Goal: Contribute content: Add original content to the website for others to see

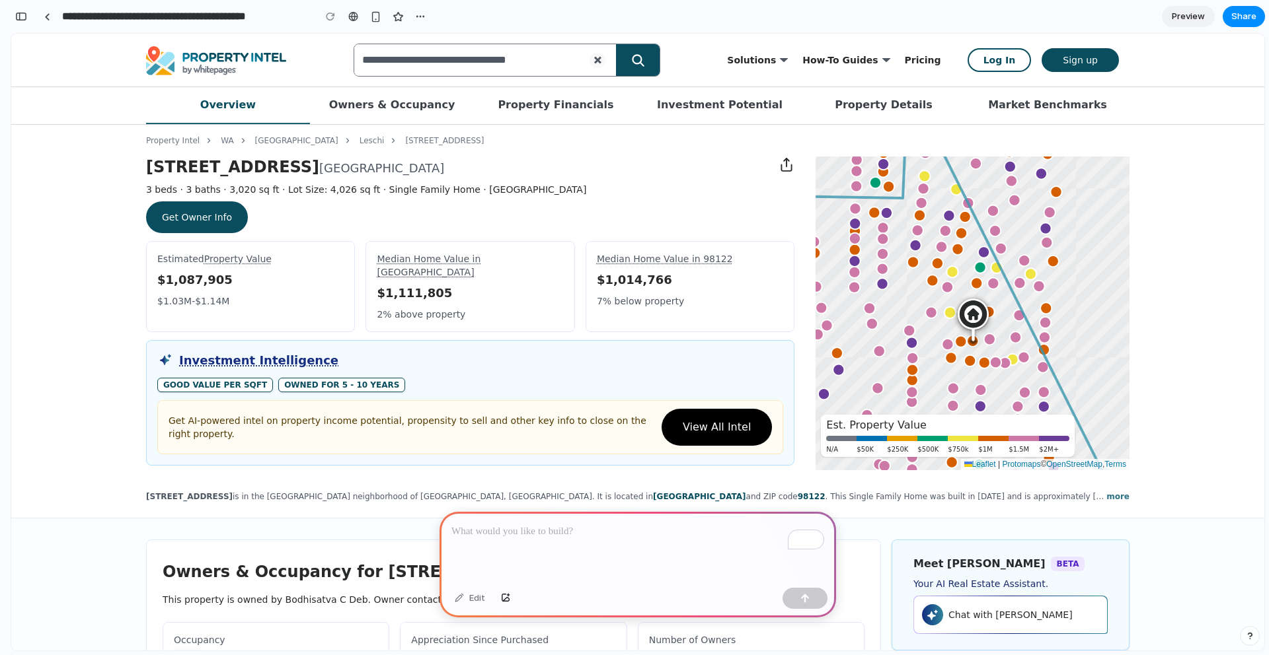
click at [213, 213] on link "Get Owner Info" at bounding box center [197, 218] width 102 height 32
click at [200, 223] on link "Get Owner Info" at bounding box center [197, 218] width 102 height 32
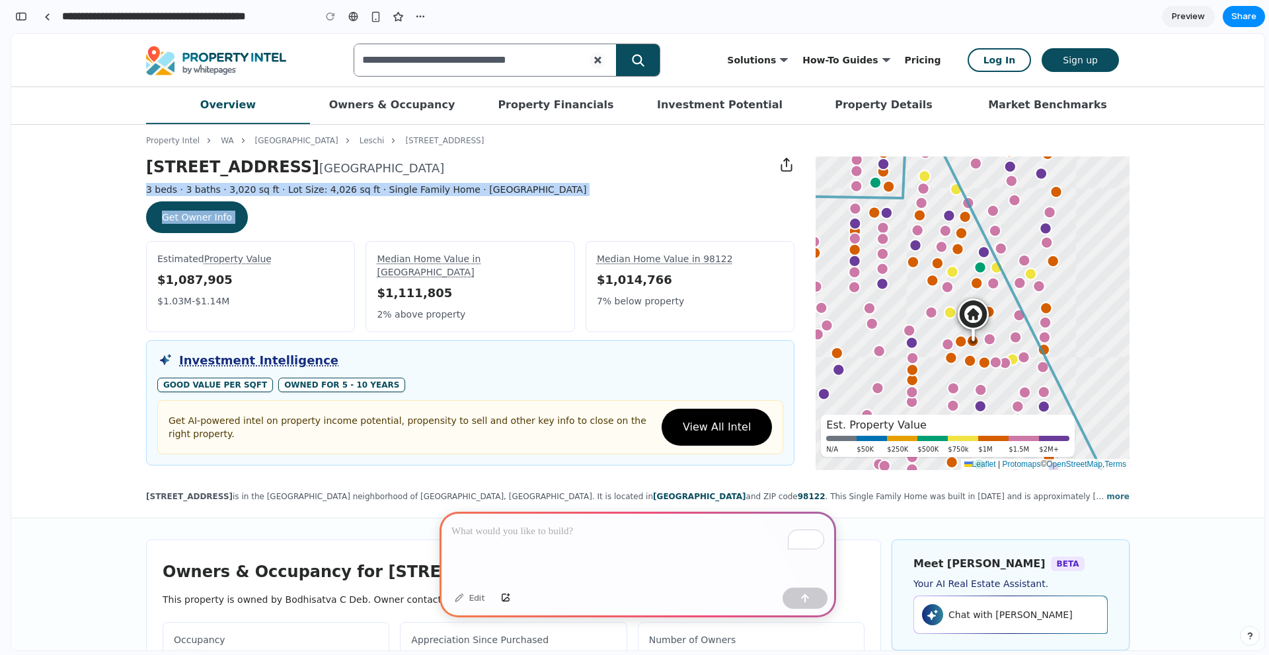
drag, startPoint x: 121, startPoint y: 189, endPoint x: 317, endPoint y: 246, distance: 204.3
click at [317, 246] on div "Property Intel WA Seattle Leschi 512 Wellington Ave Est. Property Value N/A $50…" at bounding box center [637, 322] width 1253 height 394
drag, startPoint x: 475, startPoint y: 600, endPoint x: 464, endPoint y: 600, distance: 11.2
click at [474, 600] on div "Edit" at bounding box center [470, 598] width 44 height 21
click at [449, 599] on div "Edit" at bounding box center [470, 598] width 44 height 21
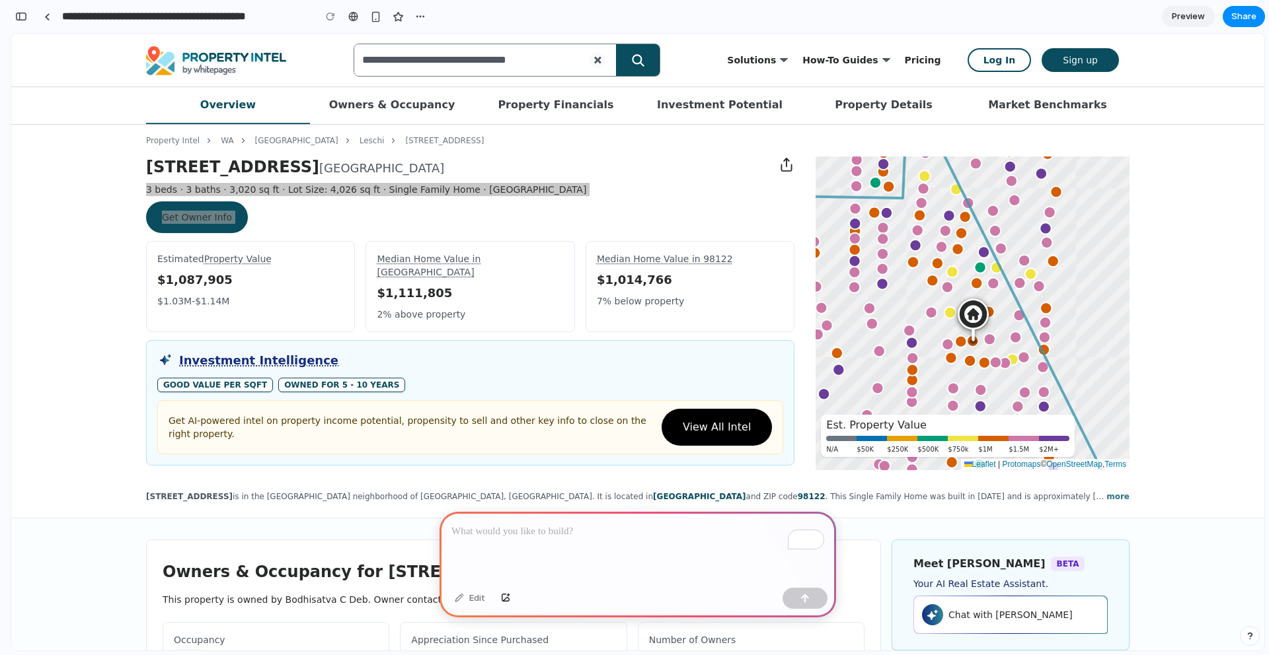
click at [579, 530] on p "To enrich screen reader interactions, please activate Accessibility in Grammarl…" at bounding box center [637, 532] width 373 height 16
click at [597, 535] on p "To enrich screen reader interactions, please activate Accessibility in Grammarl…" at bounding box center [637, 532] width 373 height 16
click at [1197, 19] on span "Preview" at bounding box center [1188, 16] width 33 height 13
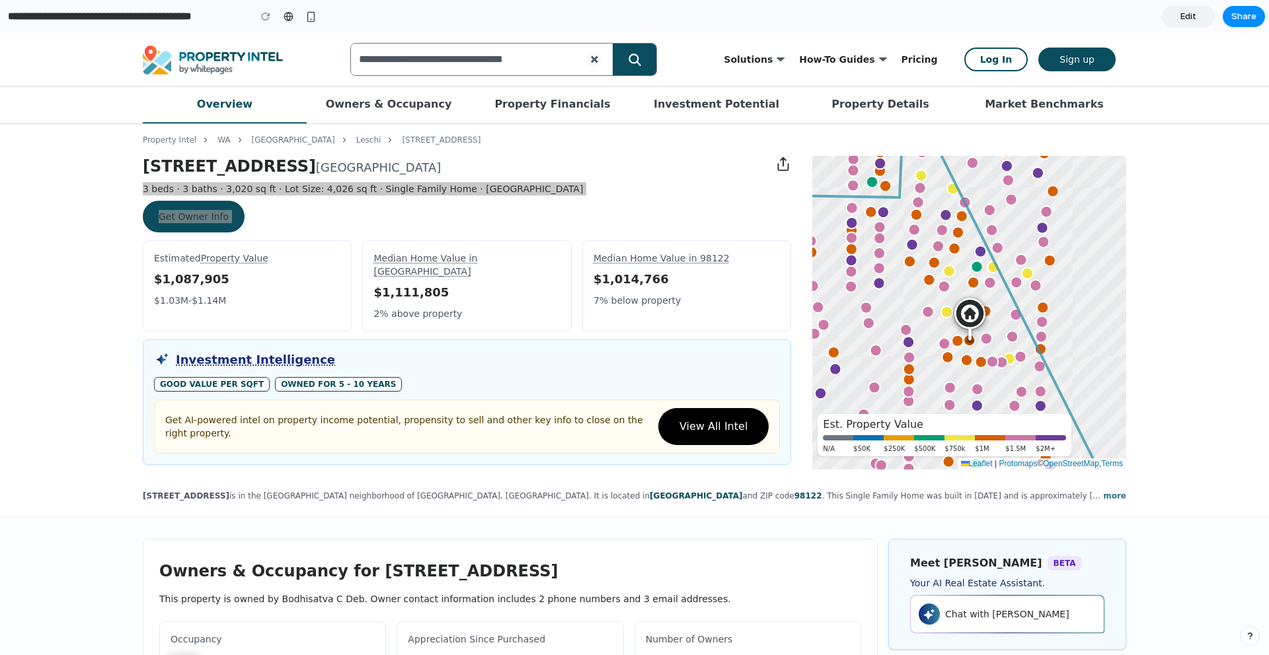
click at [1185, 13] on span "Edit" at bounding box center [1188, 16] width 16 height 13
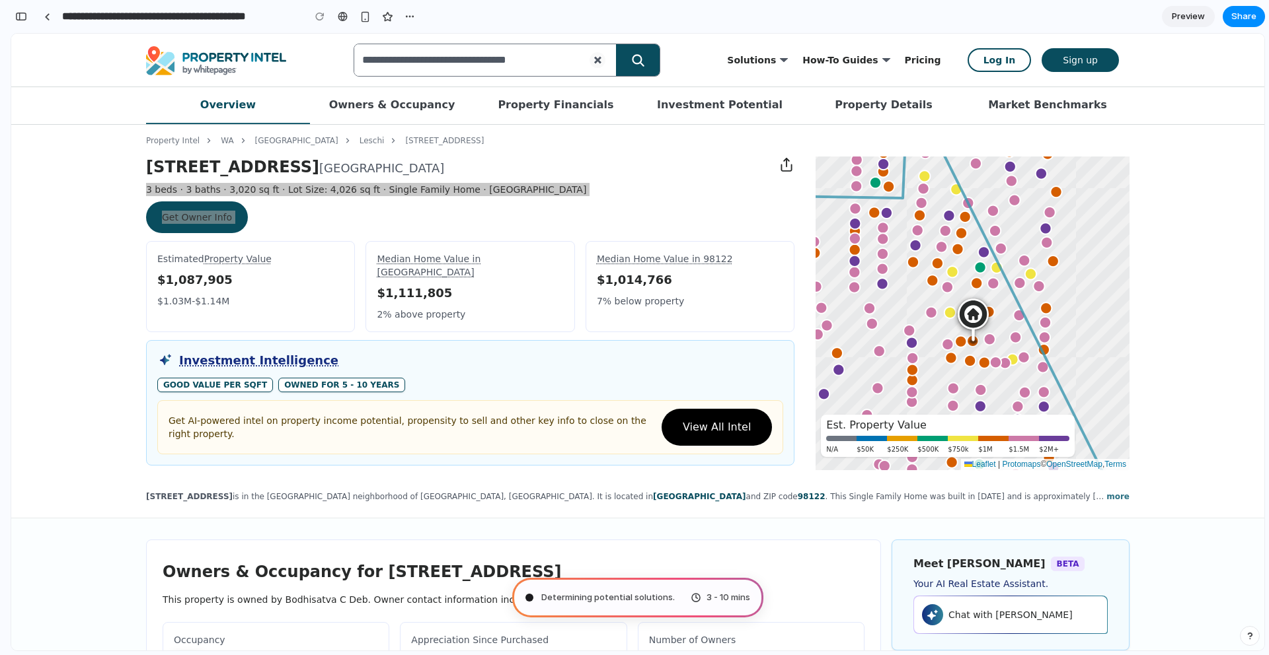
click at [701, 597] on div "3 - 10 mins" at bounding box center [719, 597] width 59 height 13
click at [1246, 12] on span "Share" at bounding box center [1243, 16] width 25 height 13
click at [25, 19] on div "Share ' Prototype from Wellington Ave Property Seattle ' Vinod Kamat Creator An…" at bounding box center [634, 327] width 1269 height 655
click at [28, 17] on button "button" at bounding box center [21, 16] width 21 height 21
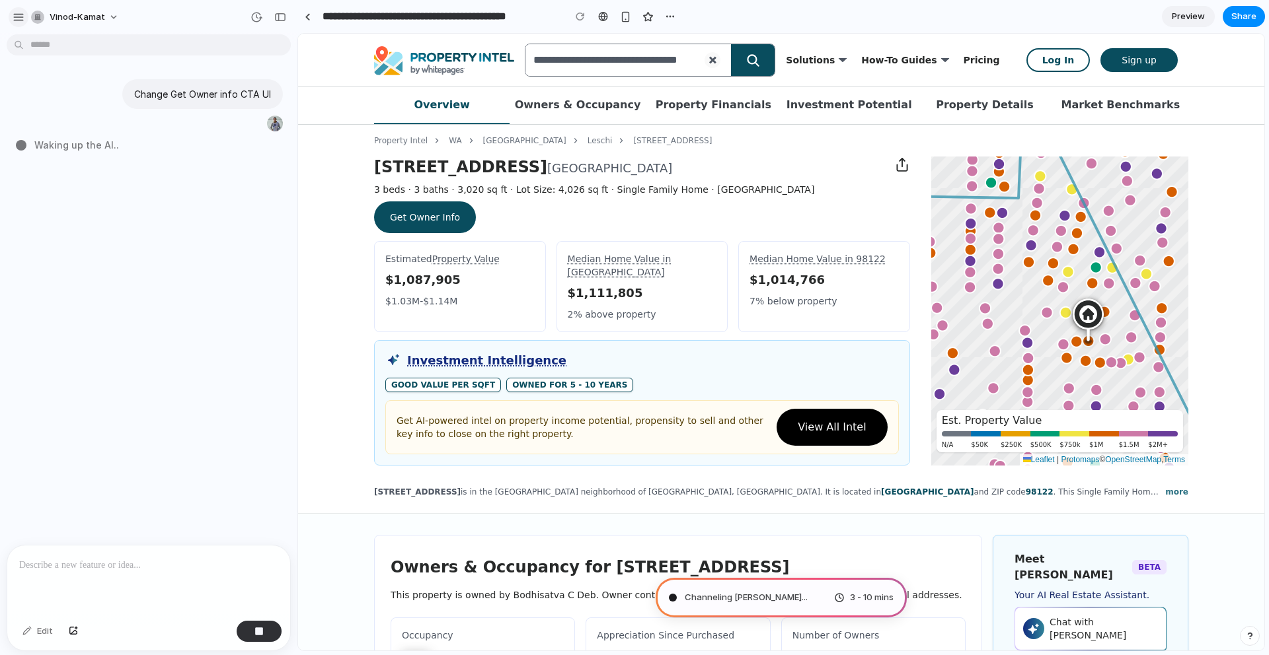
click at [24, 15] on div "button" at bounding box center [19, 17] width 12 height 12
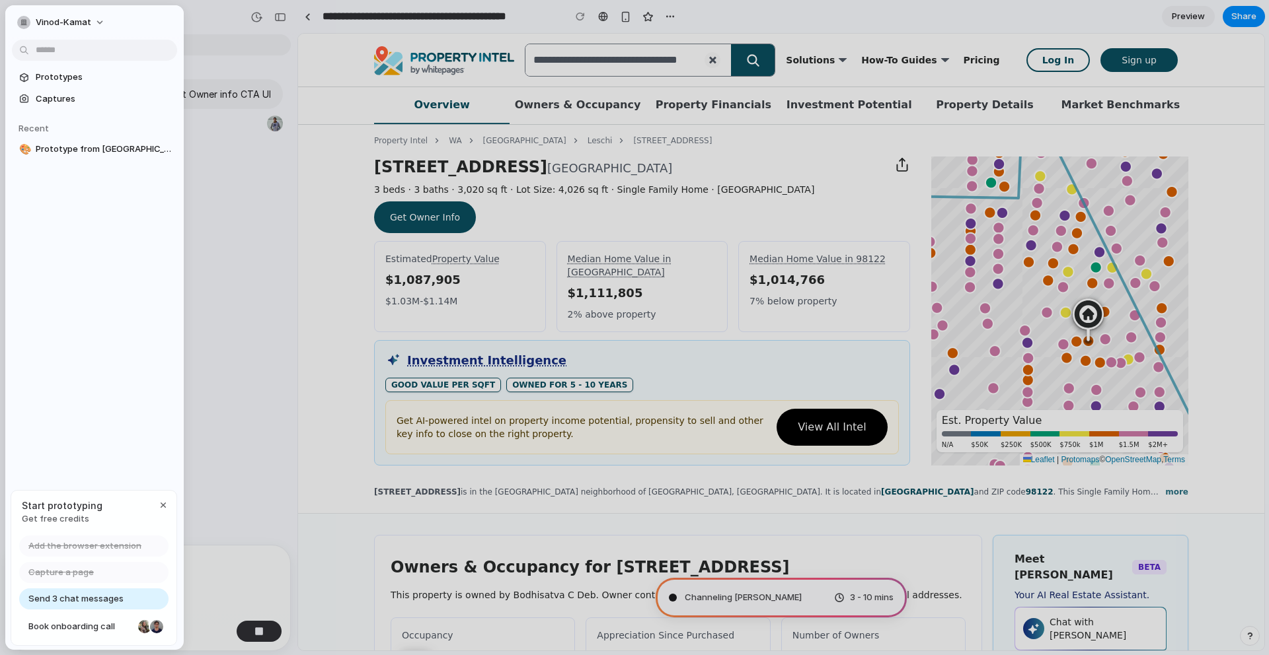
type input "**********"
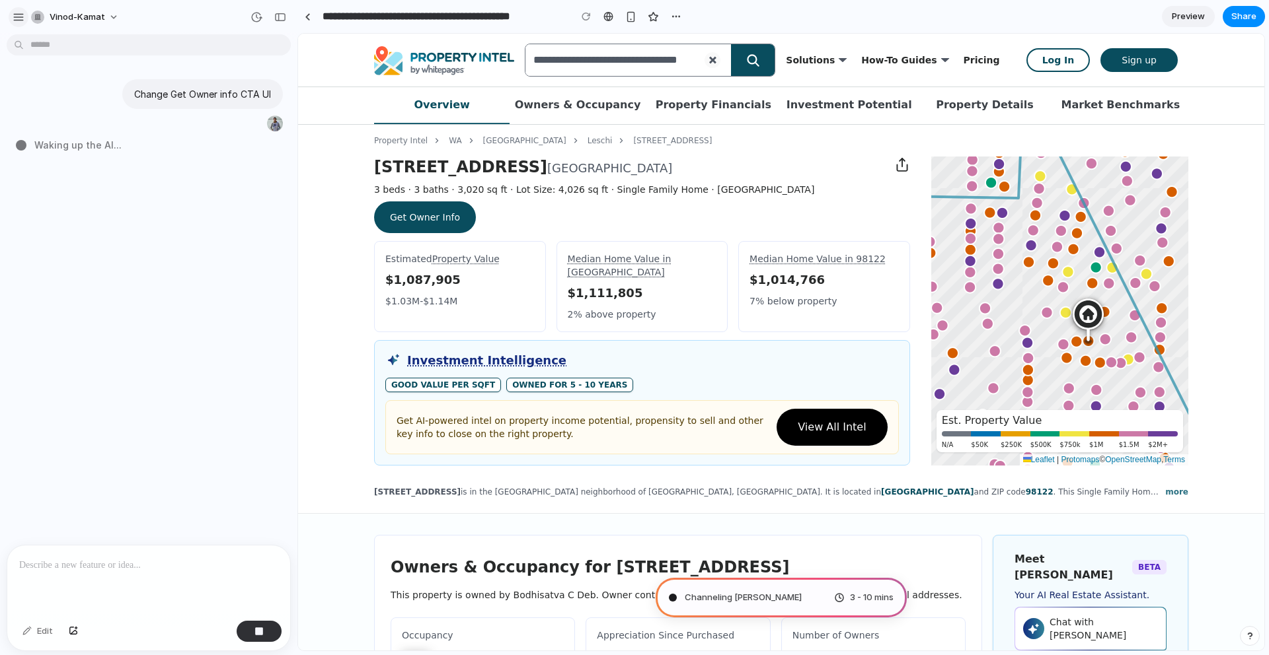
click at [21, 13] on div "button" at bounding box center [19, 17] width 12 height 12
click at [850, 599] on span "3 - 10 mins" at bounding box center [872, 597] width 44 height 13
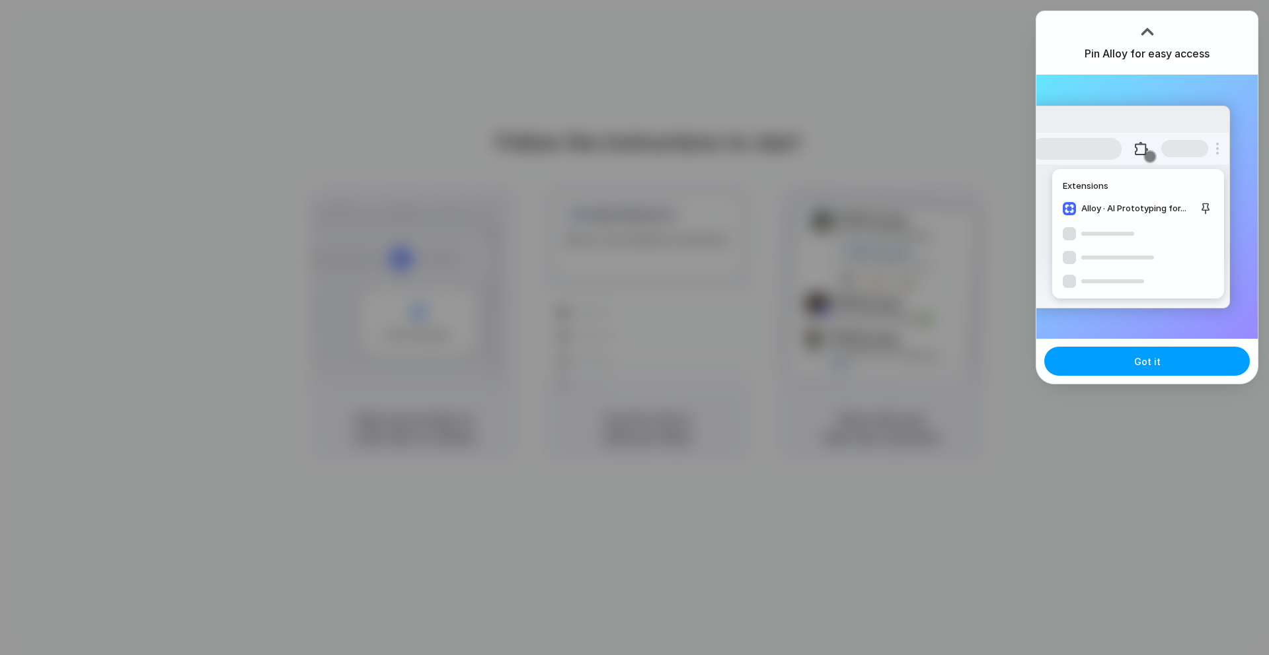
click at [1111, 372] on button "Got it" at bounding box center [1146, 361] width 205 height 29
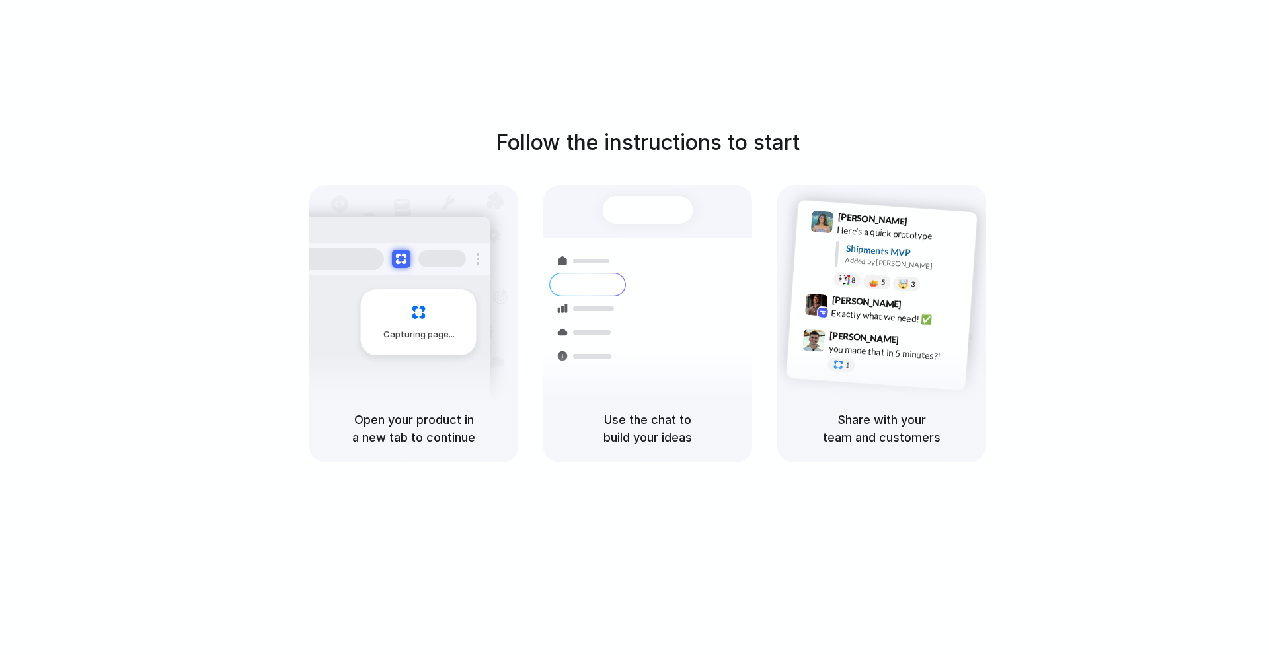
click at [631, 369] on div "Container from Shanghai 40ft • ETA Dec 28 • In transit Express delivery to NYC …" at bounding box center [696, 331] width 140 height 185
click at [944, 321] on div "Exactly what we need! ✅" at bounding box center [897, 318] width 132 height 22
click at [634, 328] on div at bounding box center [634, 328] width 0 height 0
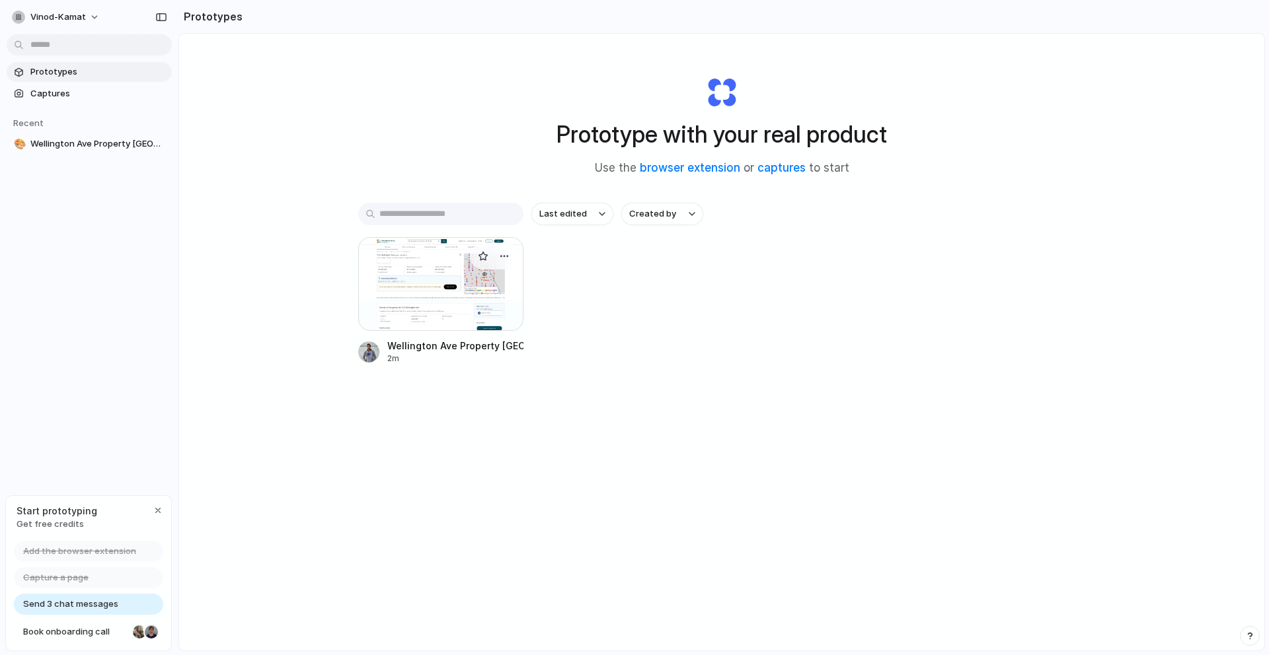
click at [505, 274] on div at bounding box center [440, 284] width 165 height 94
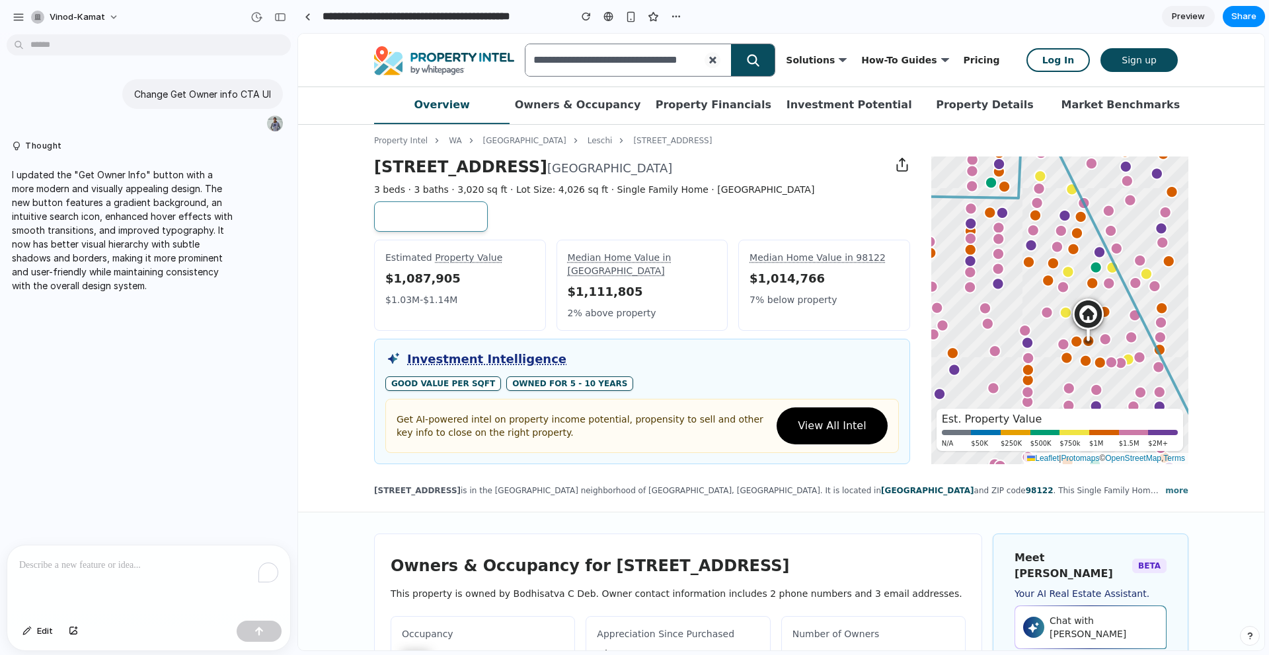
click at [401, 215] on link "Get Owner Info" at bounding box center [431, 217] width 114 height 30
click at [424, 219] on link "Get Owner Info" at bounding box center [431, 217] width 114 height 30
click at [459, 222] on link "Get Owner Info" at bounding box center [431, 217] width 114 height 30
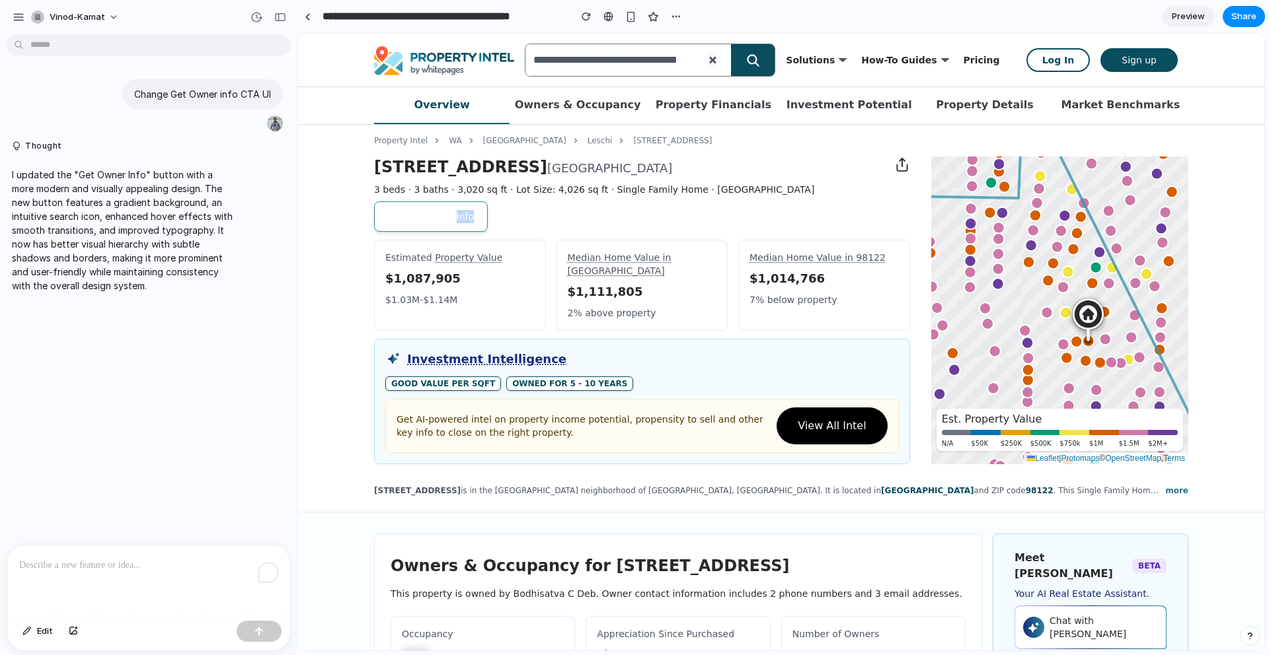
click at [459, 222] on link "Get Owner Info" at bounding box center [431, 217] width 114 height 30
click at [682, 16] on button "button" at bounding box center [676, 17] width 20 height 20
click at [679, 16] on div "Duplicate Delete" at bounding box center [634, 327] width 1269 height 655
click at [279, 15] on div "button" at bounding box center [280, 17] width 12 height 9
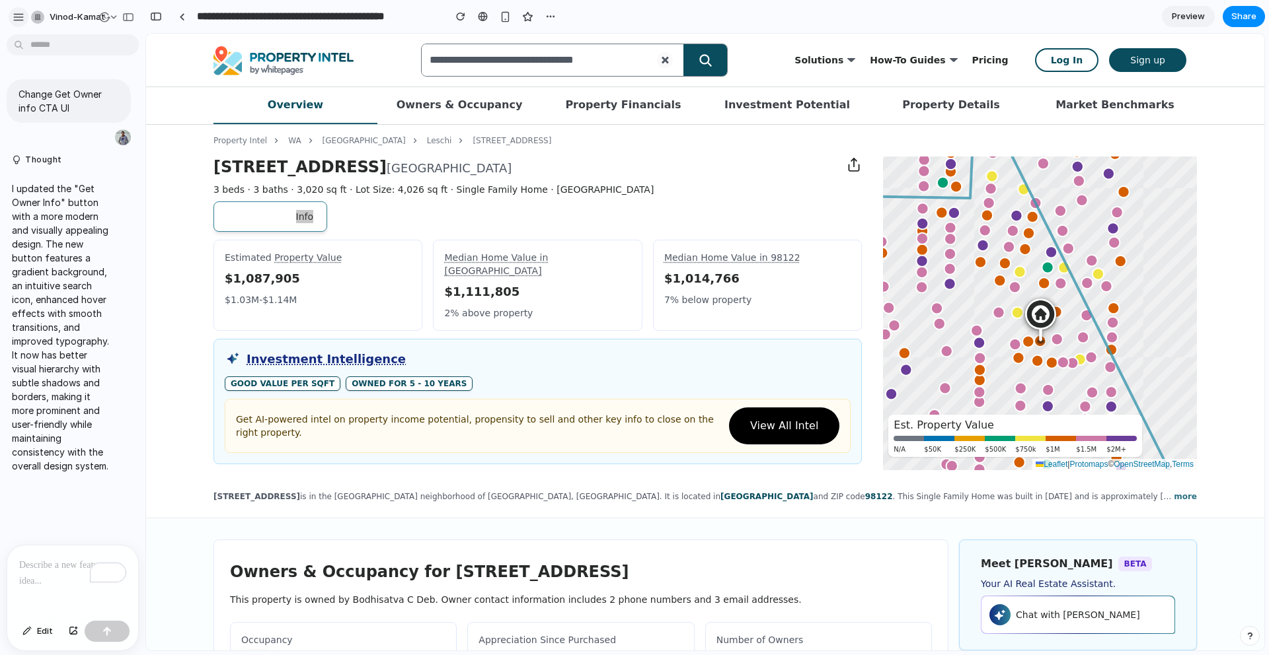
click at [17, 14] on div "button" at bounding box center [19, 17] width 12 height 12
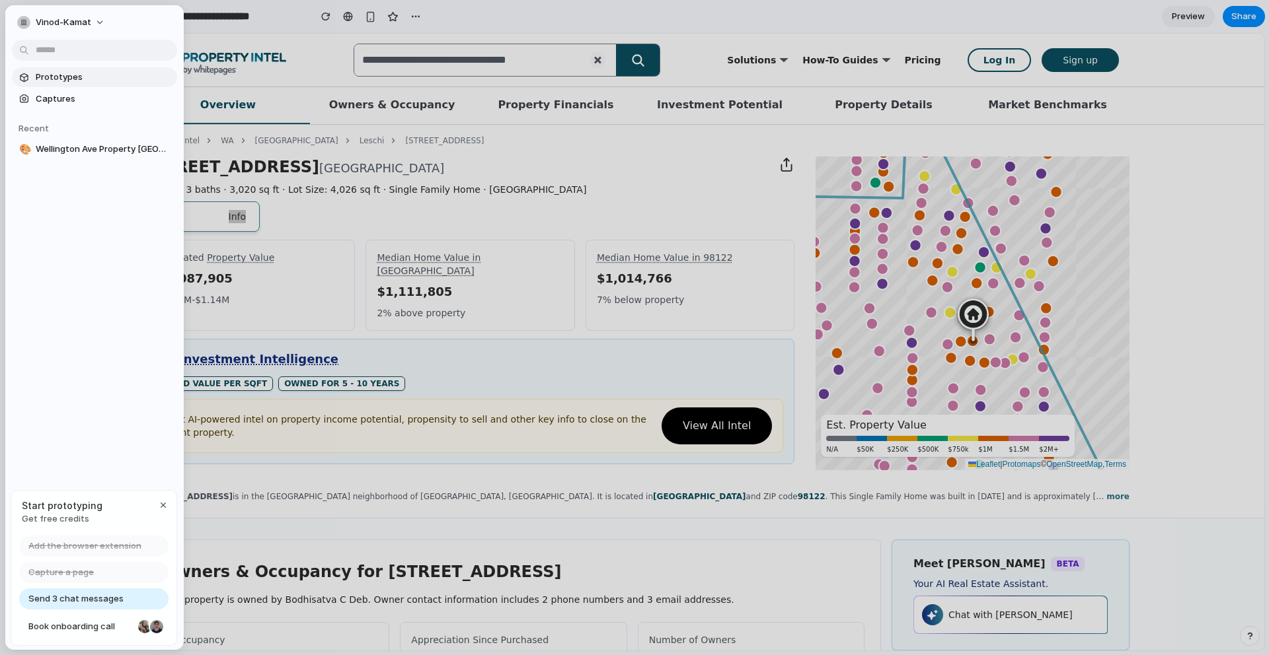
click at [65, 78] on span "Prototypes" at bounding box center [104, 77] width 136 height 13
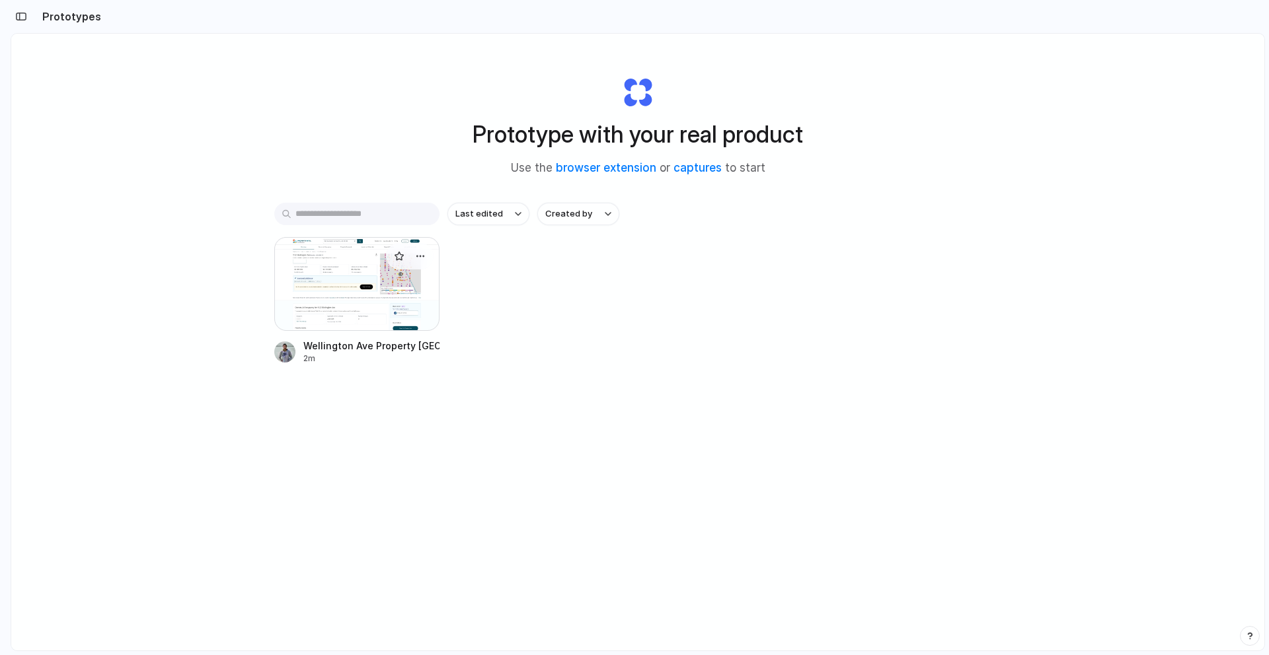
click at [393, 285] on div at bounding box center [356, 284] width 165 height 94
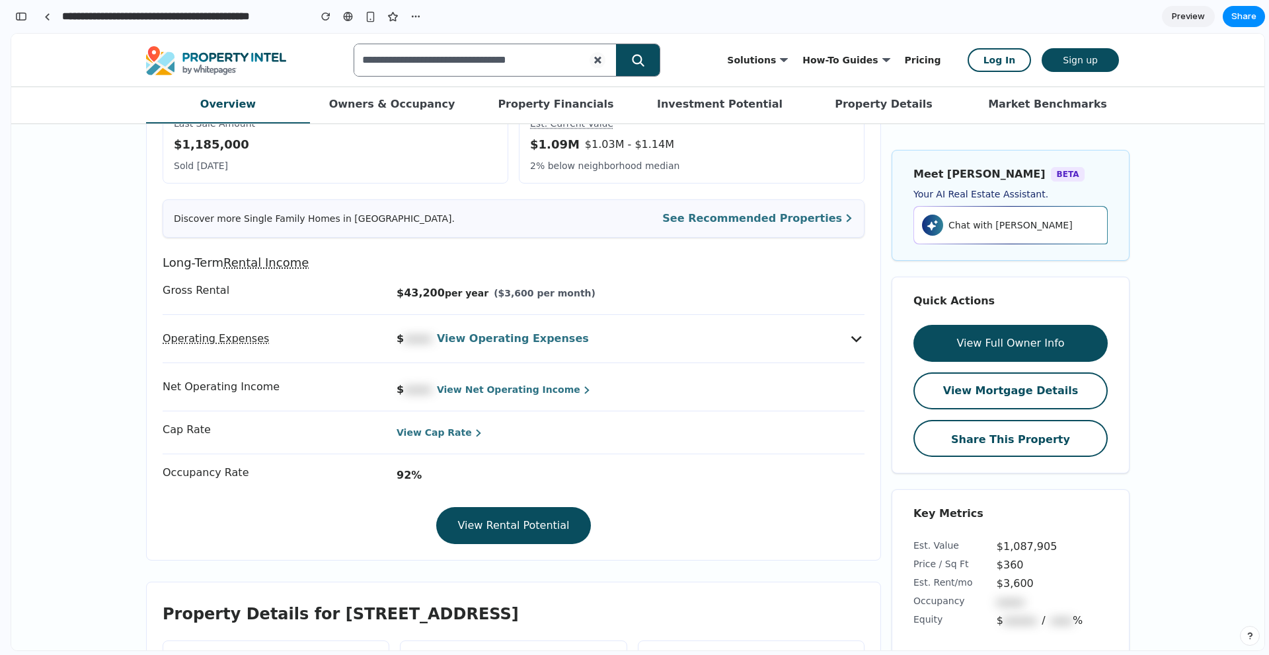
scroll to position [1883, 0]
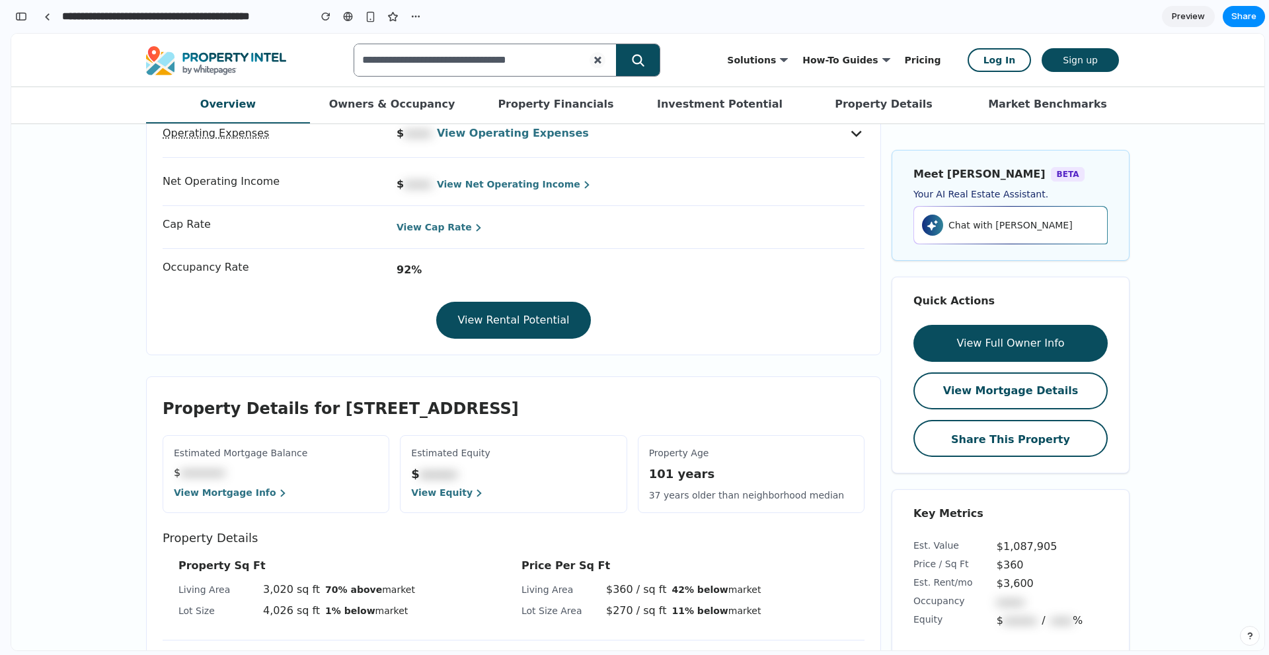
click at [489, 313] on span "View Rental Potential" at bounding box center [513, 321] width 112 height 16
click at [429, 470] on link "******" at bounding box center [438, 477] width 37 height 14
click at [438, 486] on span "View Equity" at bounding box center [447, 492] width 72 height 13
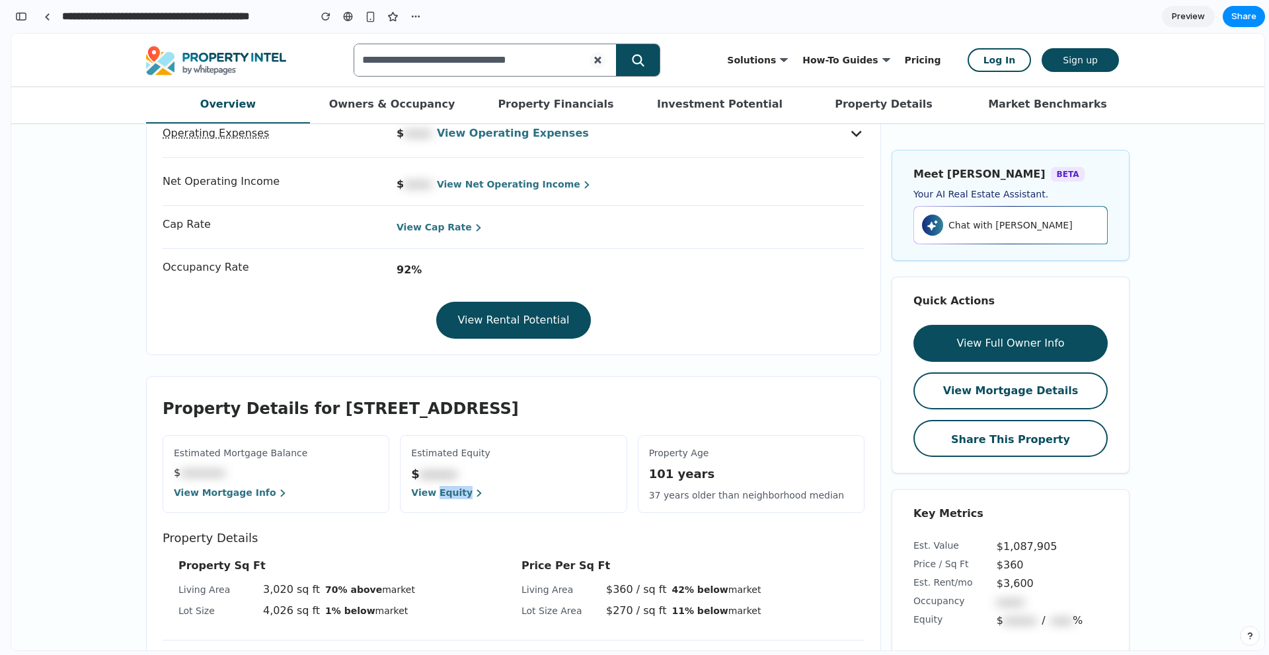
click at [439, 486] on span "View Equity" at bounding box center [447, 492] width 72 height 13
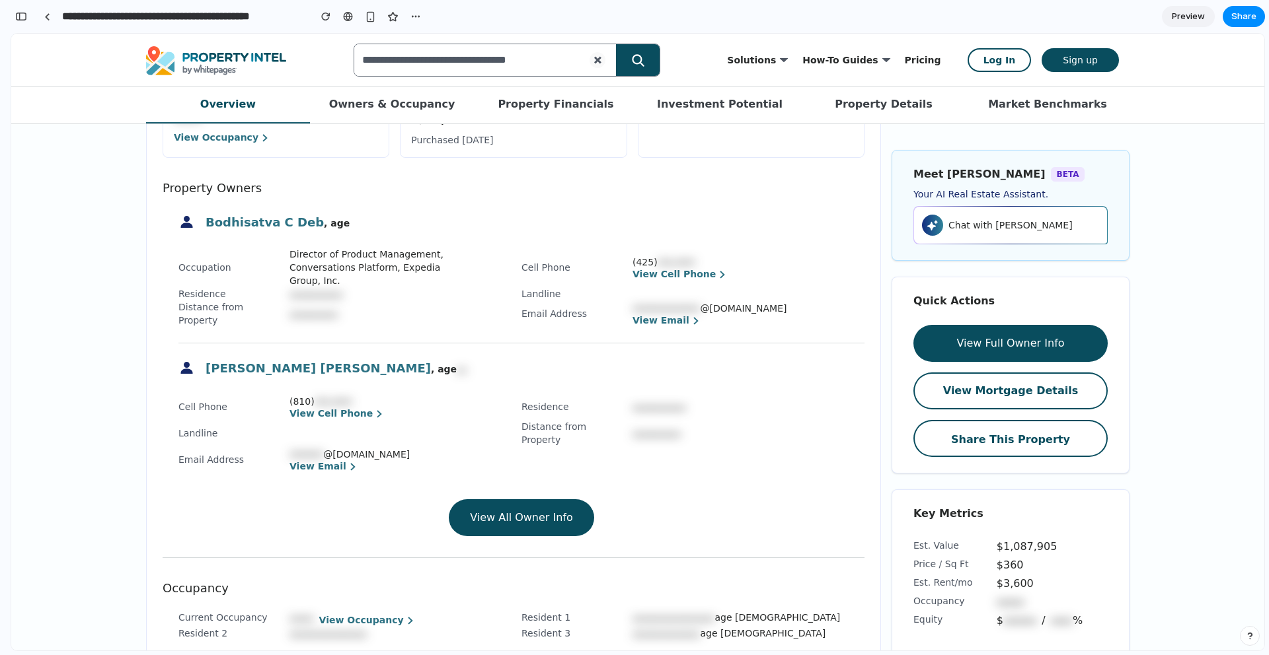
scroll to position [0, 0]
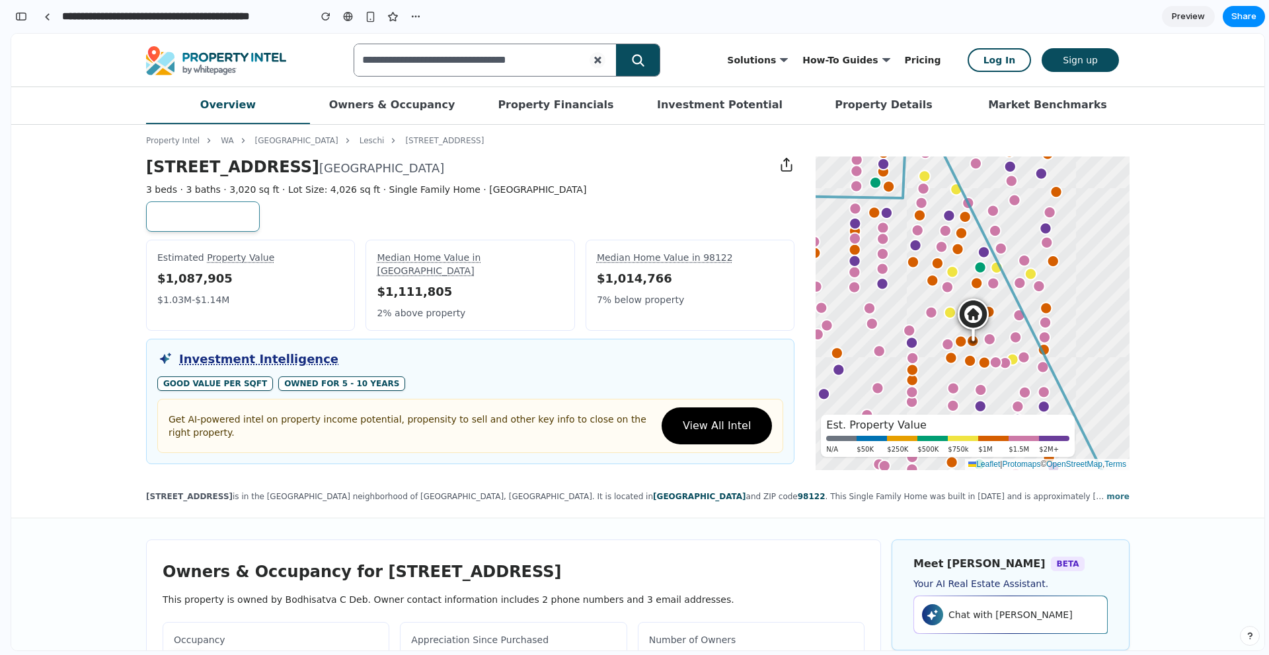
click at [775, 71] on label "Solutions" at bounding box center [751, 60] width 49 height 24
click at [11, 34] on link "People & Property API" at bounding box center [11, 34] width 0 height 0
click at [11, 34] on link "Find & Contact Owners" at bounding box center [11, 34] width 0 height 0
click at [11, 34] on link "Find the Right Properties" at bounding box center [11, 34] width 0 height 0
click at [1014, 56] on link "Log In" at bounding box center [999, 60] width 64 height 24
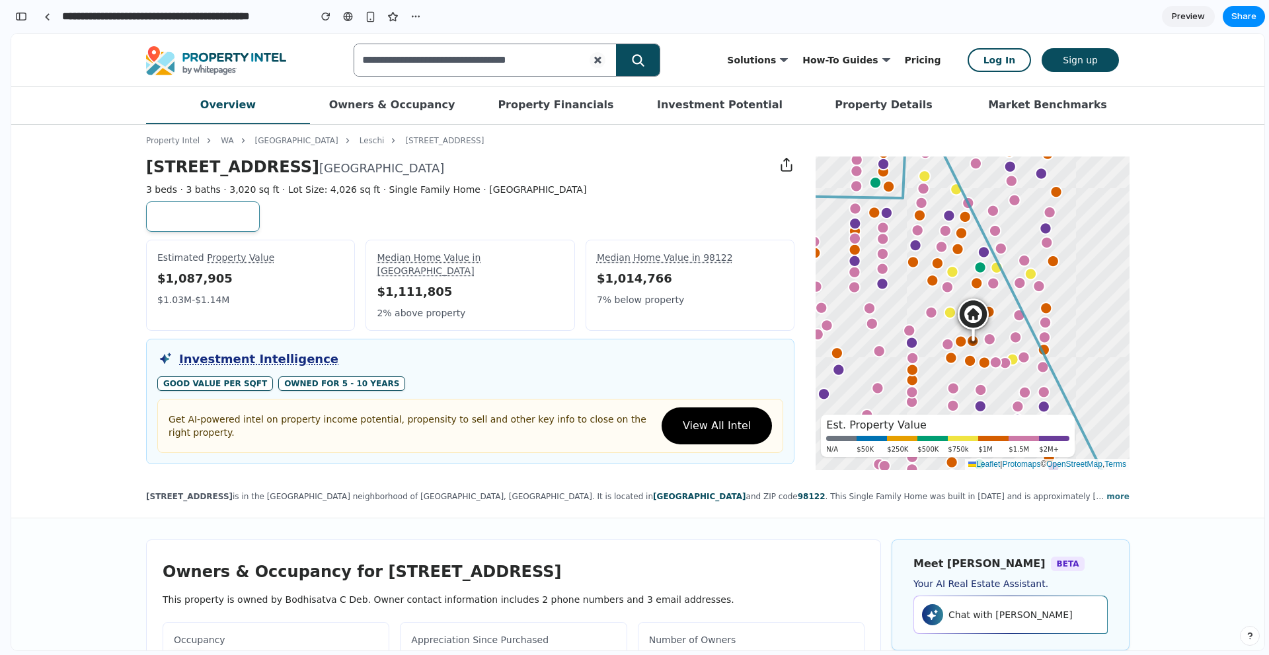
click at [1094, 57] on link "Sign up" at bounding box center [1079, 60] width 77 height 24
click at [1177, 14] on span "Preview" at bounding box center [1188, 16] width 33 height 13
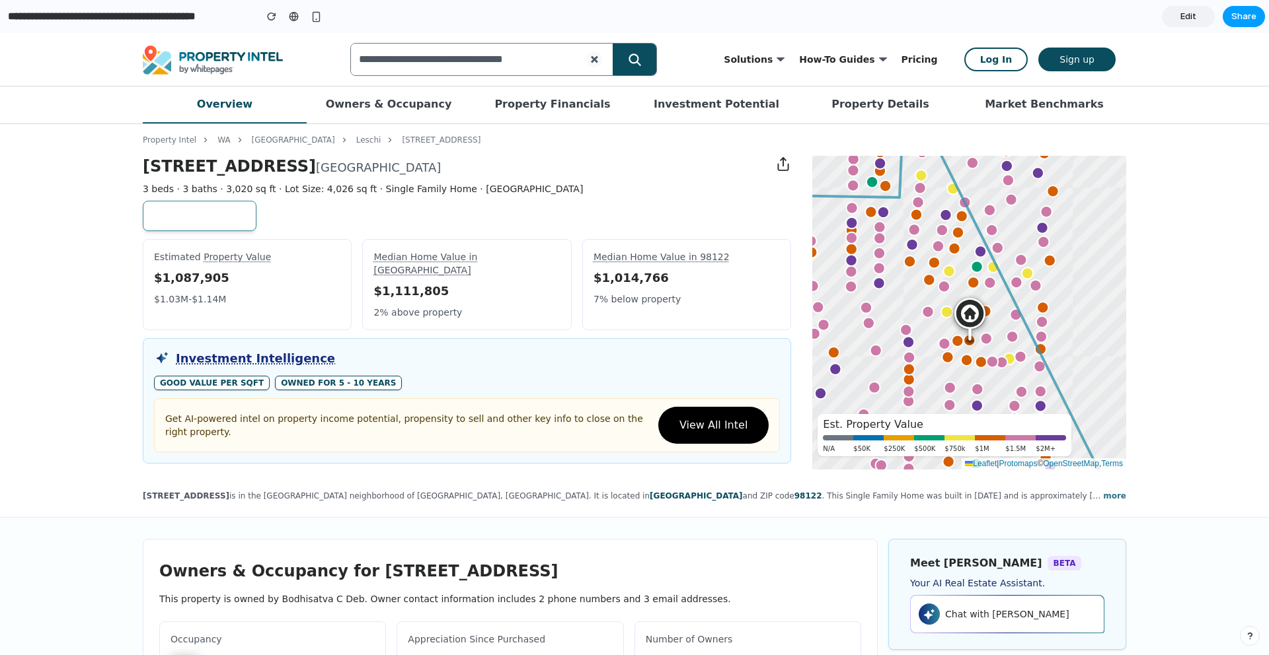
click at [1259, 13] on button "Share" at bounding box center [1243, 16] width 42 height 21
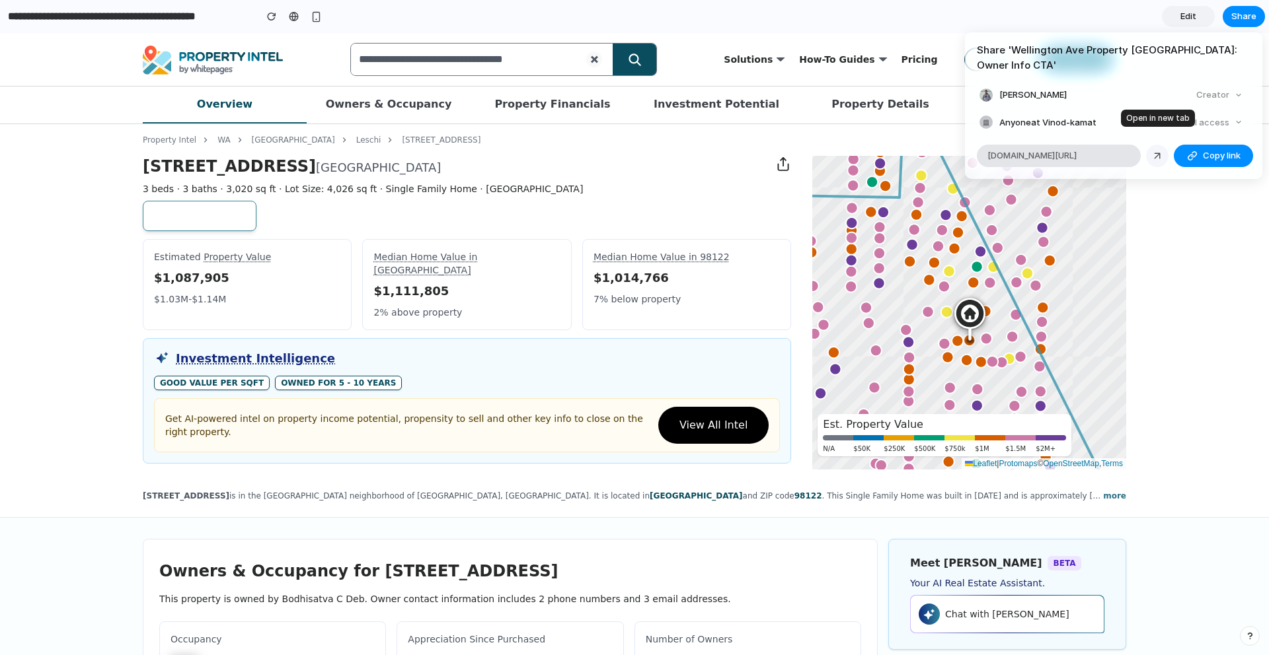
click at [1153, 150] on div at bounding box center [1157, 156] width 12 height 12
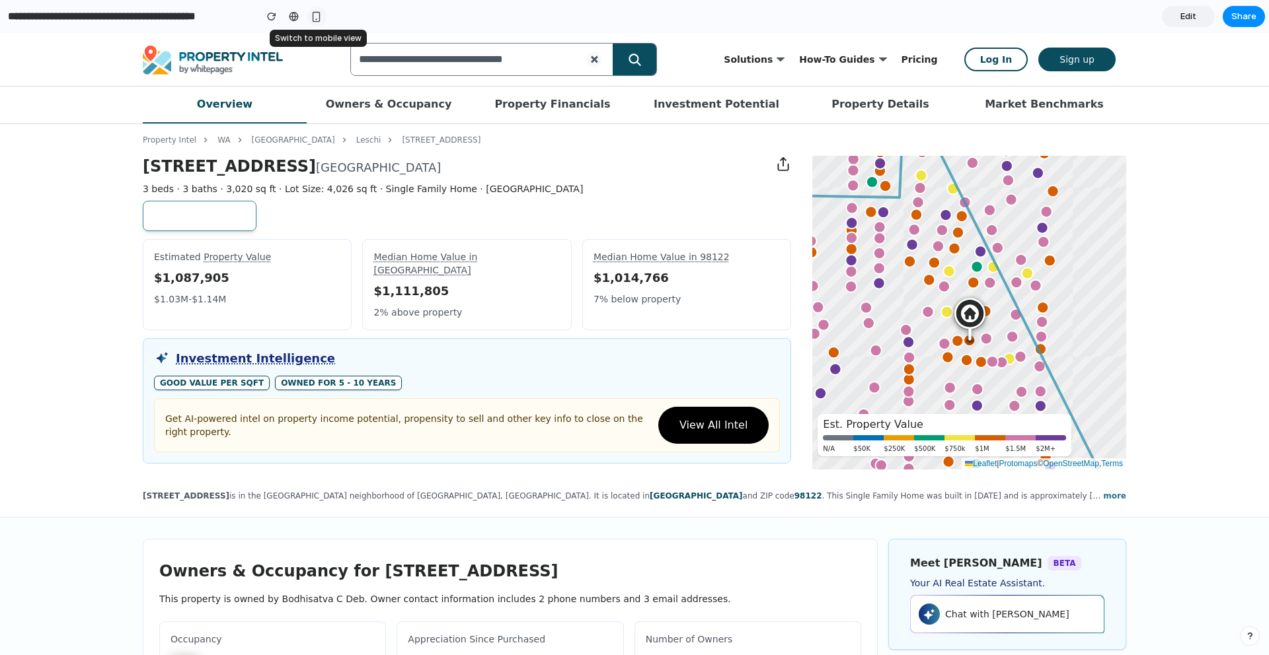
click at [316, 12] on div "button" at bounding box center [316, 16] width 11 height 11
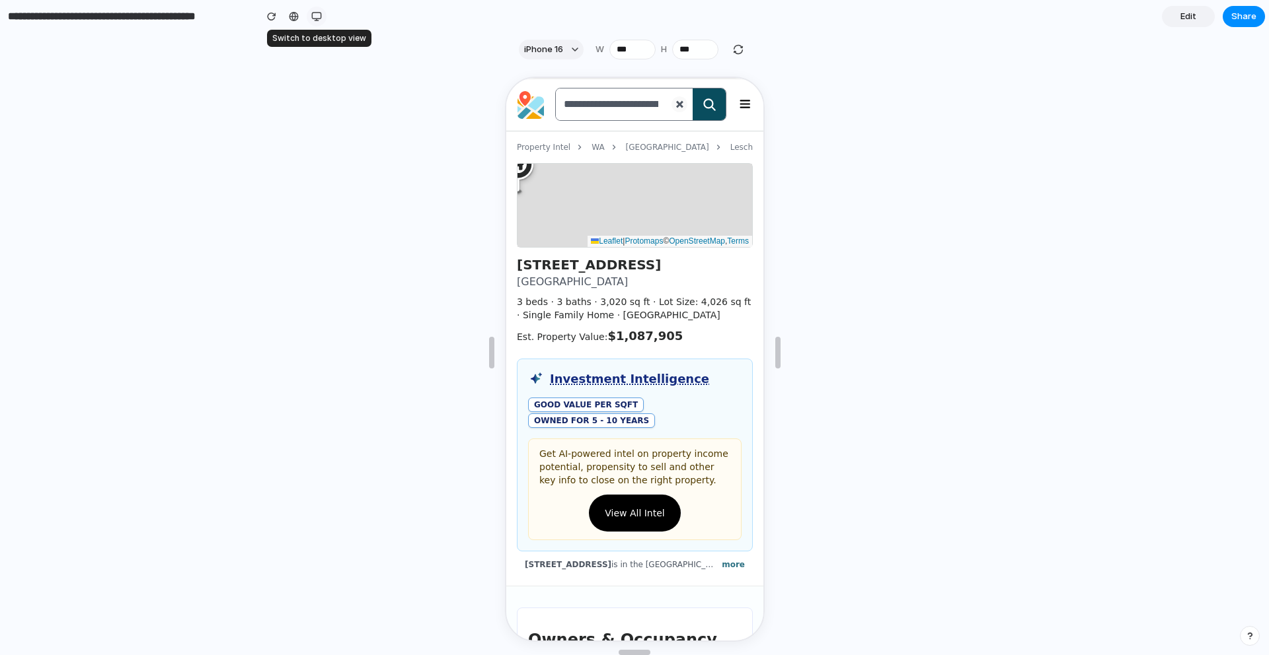
click at [316, 12] on div "button" at bounding box center [316, 16] width 11 height 11
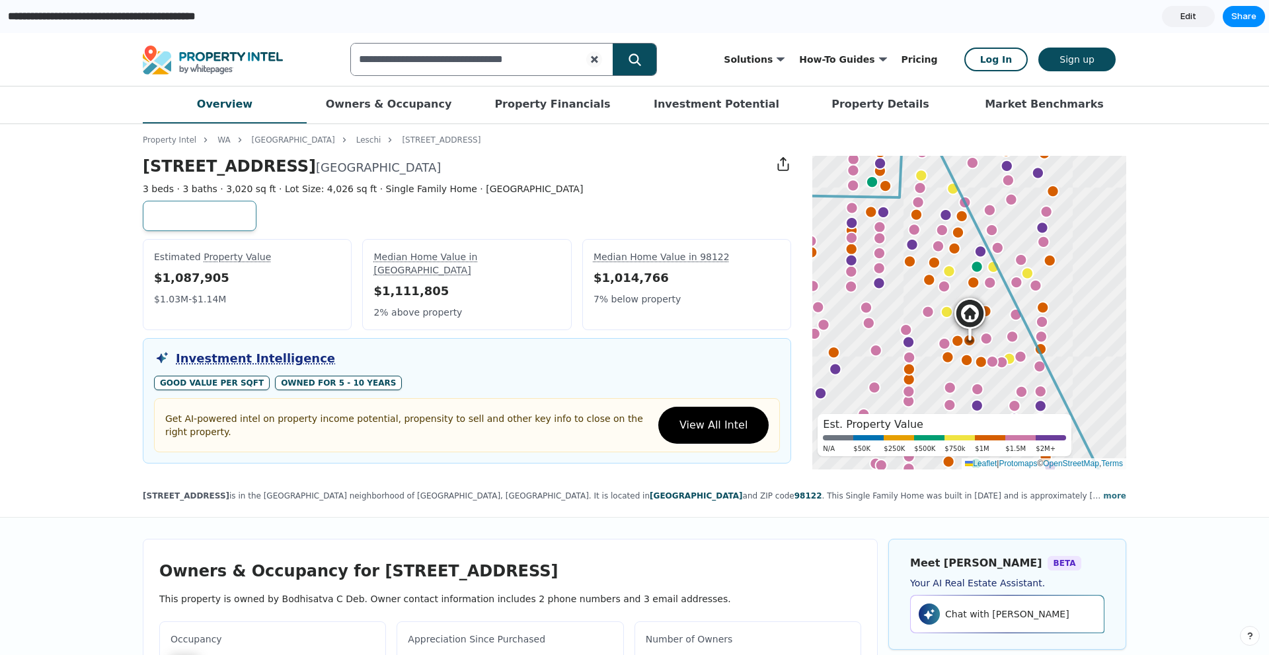
click at [38, 22] on input "**********" at bounding box center [128, 17] width 246 height 24
click at [1184, 17] on span "Edit" at bounding box center [1188, 16] width 16 height 13
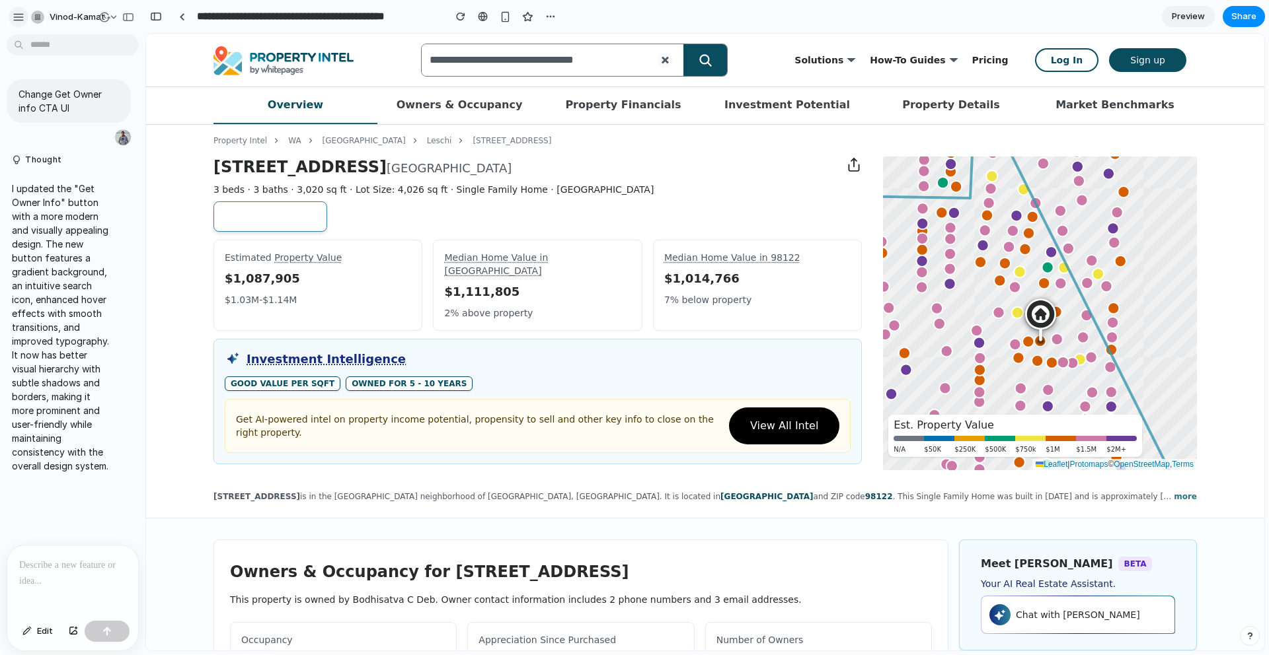
click at [24, 14] on div "button" at bounding box center [19, 17] width 12 height 12
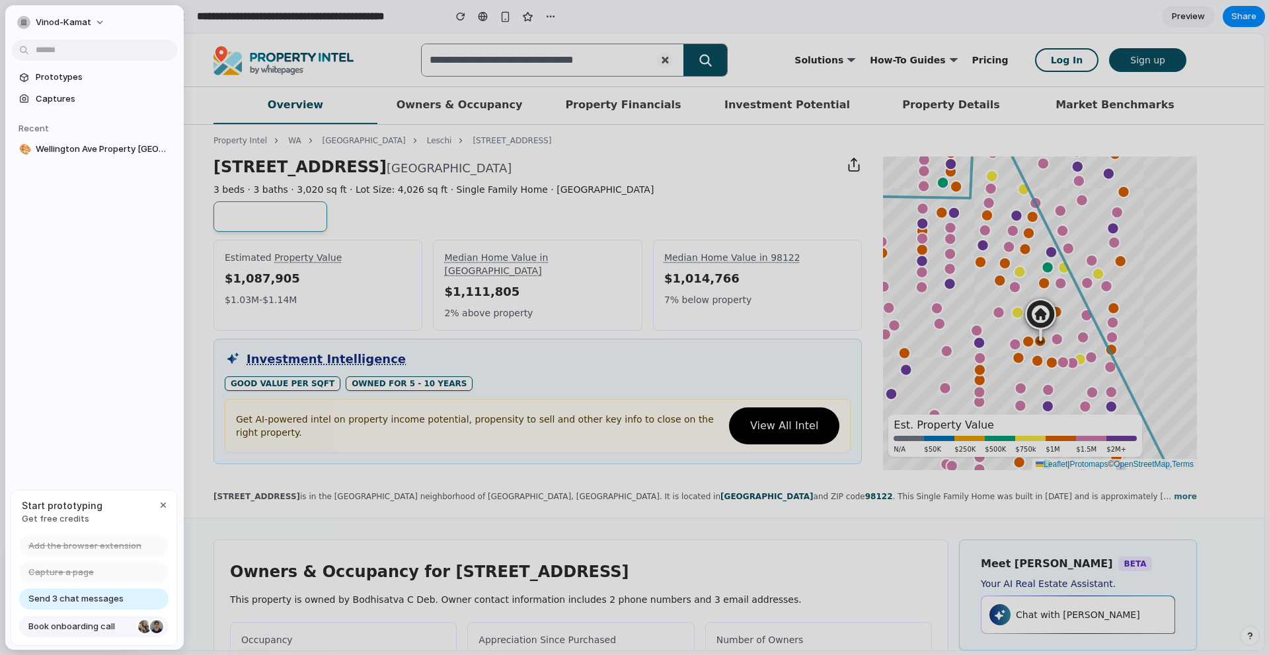
click at [61, 629] on span "Book onboarding call" at bounding box center [80, 626] width 104 height 13
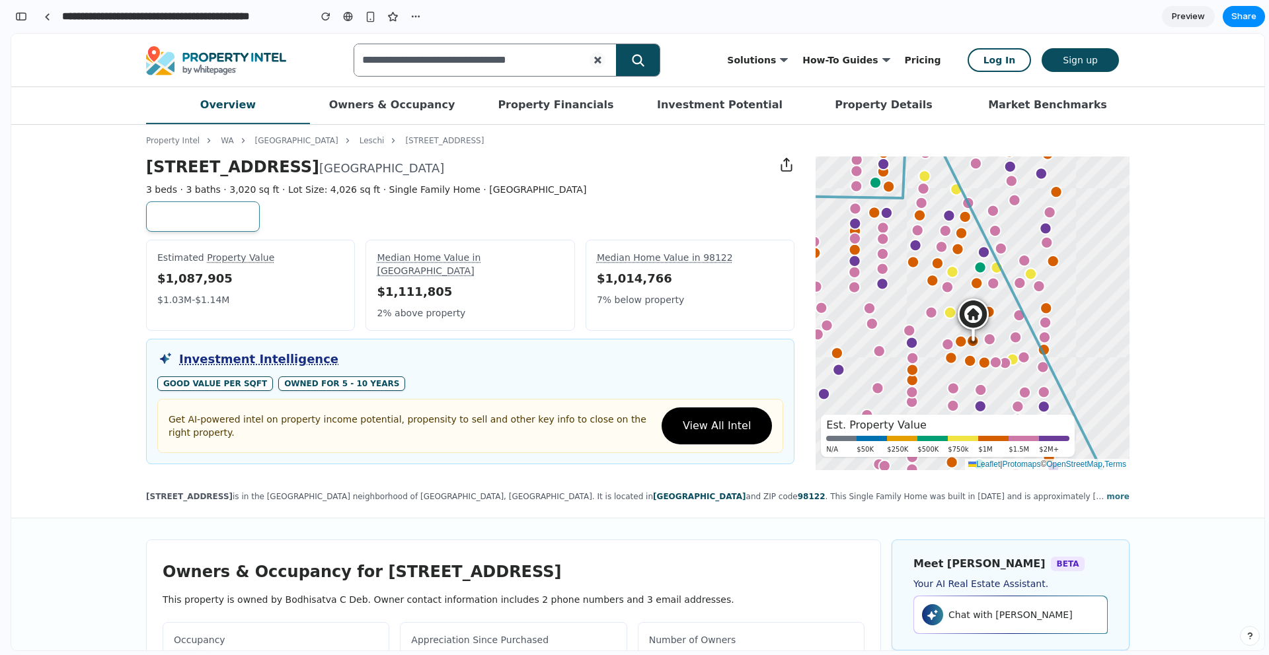
click at [217, 215] on link "Get Owner Info" at bounding box center [203, 217] width 114 height 30
drag, startPoint x: 157, startPoint y: 208, endPoint x: 246, endPoint y: 227, distance: 91.1
click at [246, 227] on link "Get Owner Info" at bounding box center [203, 217] width 114 height 30
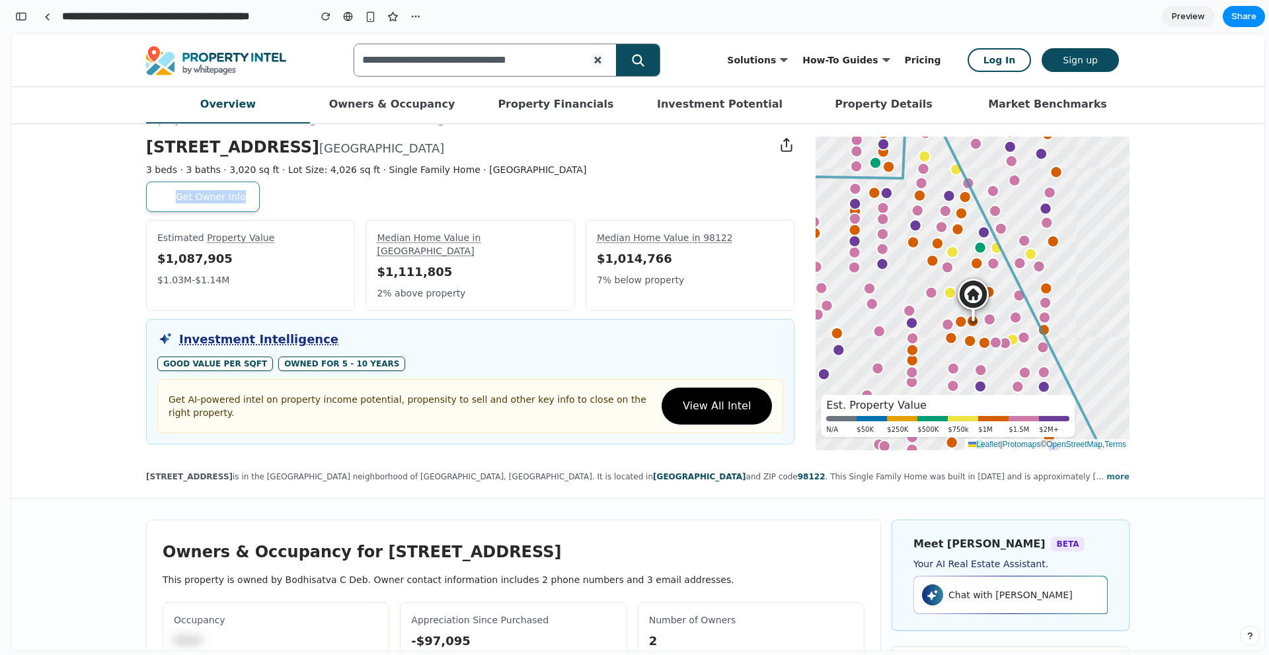
click at [683, 411] on button "View All Intel" at bounding box center [716, 406] width 110 height 37
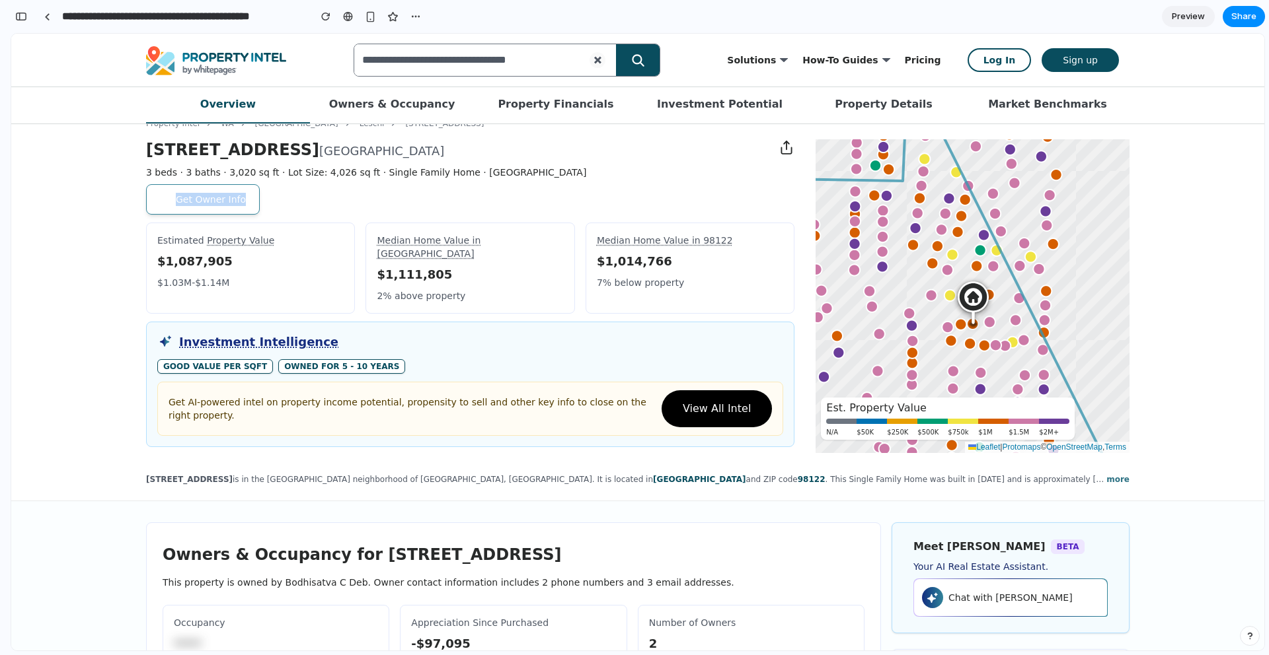
click at [701, 402] on span "View All Intel" at bounding box center [717, 409] width 68 height 16
click at [706, 401] on span "View All Intel" at bounding box center [717, 409] width 68 height 16
